Goal: Transaction & Acquisition: Register for event/course

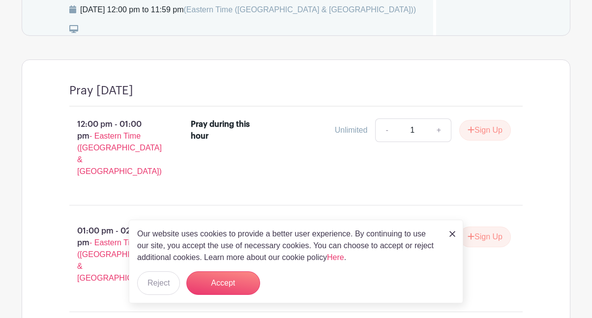
scroll to position [525, 0]
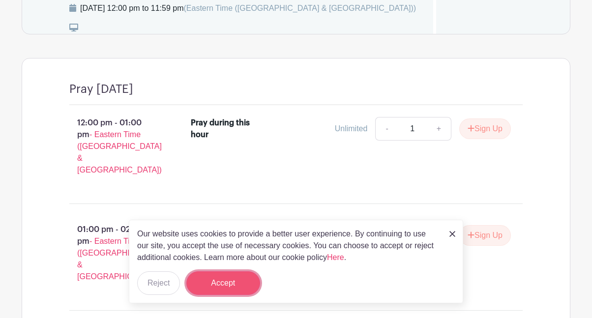
click at [230, 288] on button "Accept" at bounding box center [223, 284] width 74 height 24
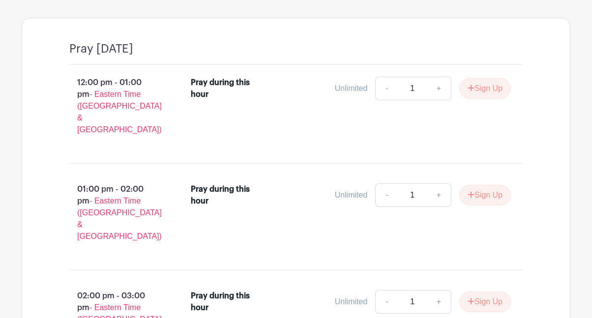
scroll to position [566, 0]
click at [491, 203] on button "Sign Up" at bounding box center [485, 194] width 52 height 21
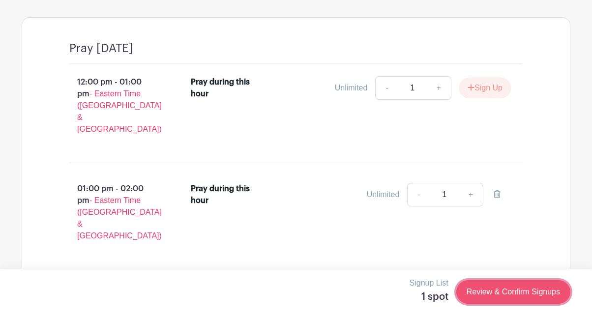
click at [485, 294] on link "Review & Confirm Signups" at bounding box center [514, 292] width 114 height 24
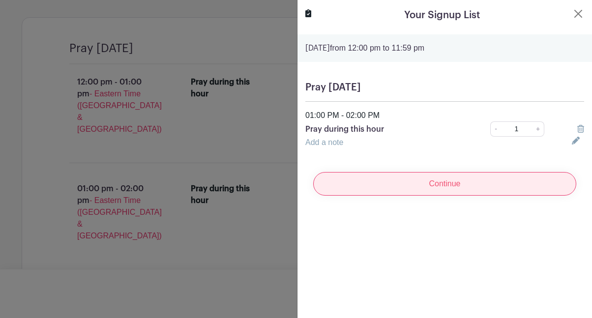
click at [466, 180] on input "Continue" at bounding box center [444, 184] width 263 height 24
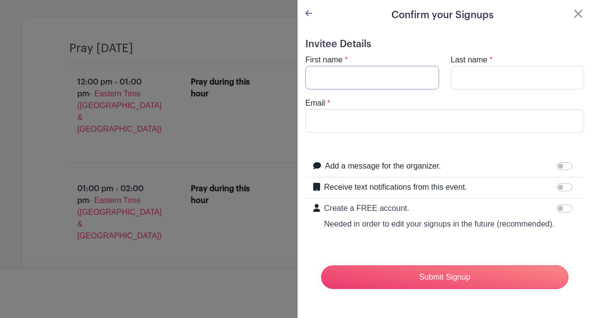
click at [399, 72] on input "First name" at bounding box center [372, 78] width 134 height 24
type input "[PERSON_NAME]"
type input "[EMAIL_ADDRESS][DOMAIN_NAME]"
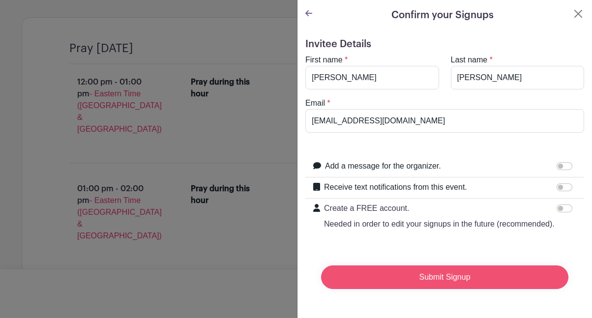
click at [446, 278] on input "Submit Signup" at bounding box center [444, 278] width 247 height 24
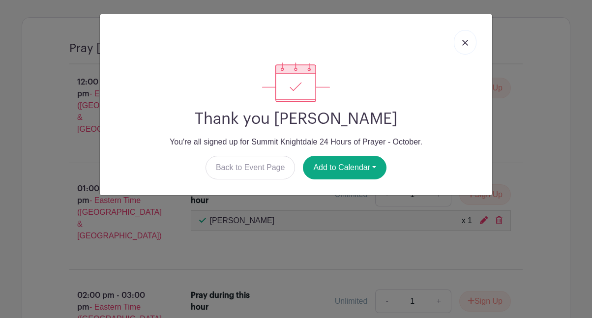
click at [467, 45] on img at bounding box center [465, 43] width 6 height 6
